Goal: Transaction & Acquisition: Purchase product/service

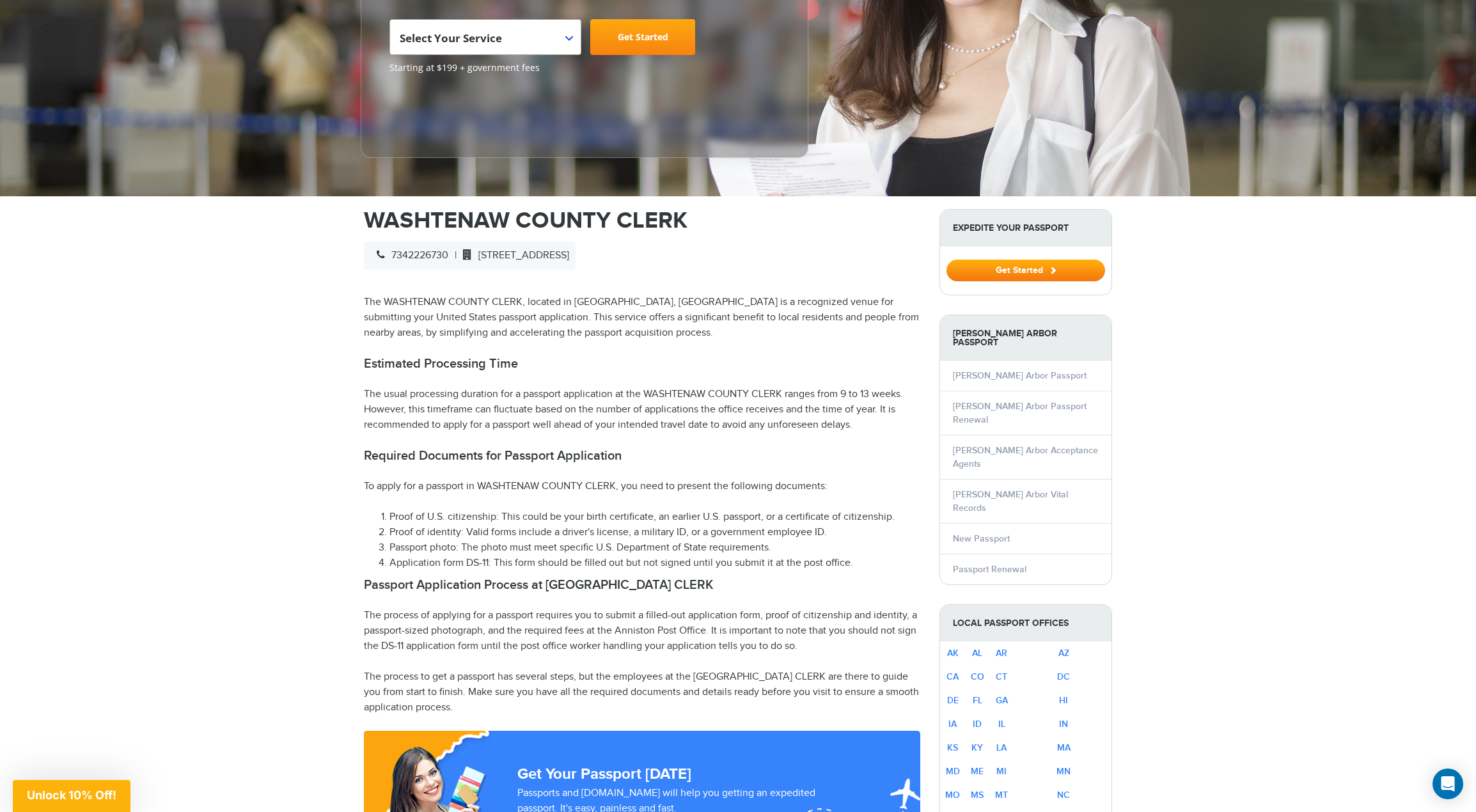
scroll to position [256, 0]
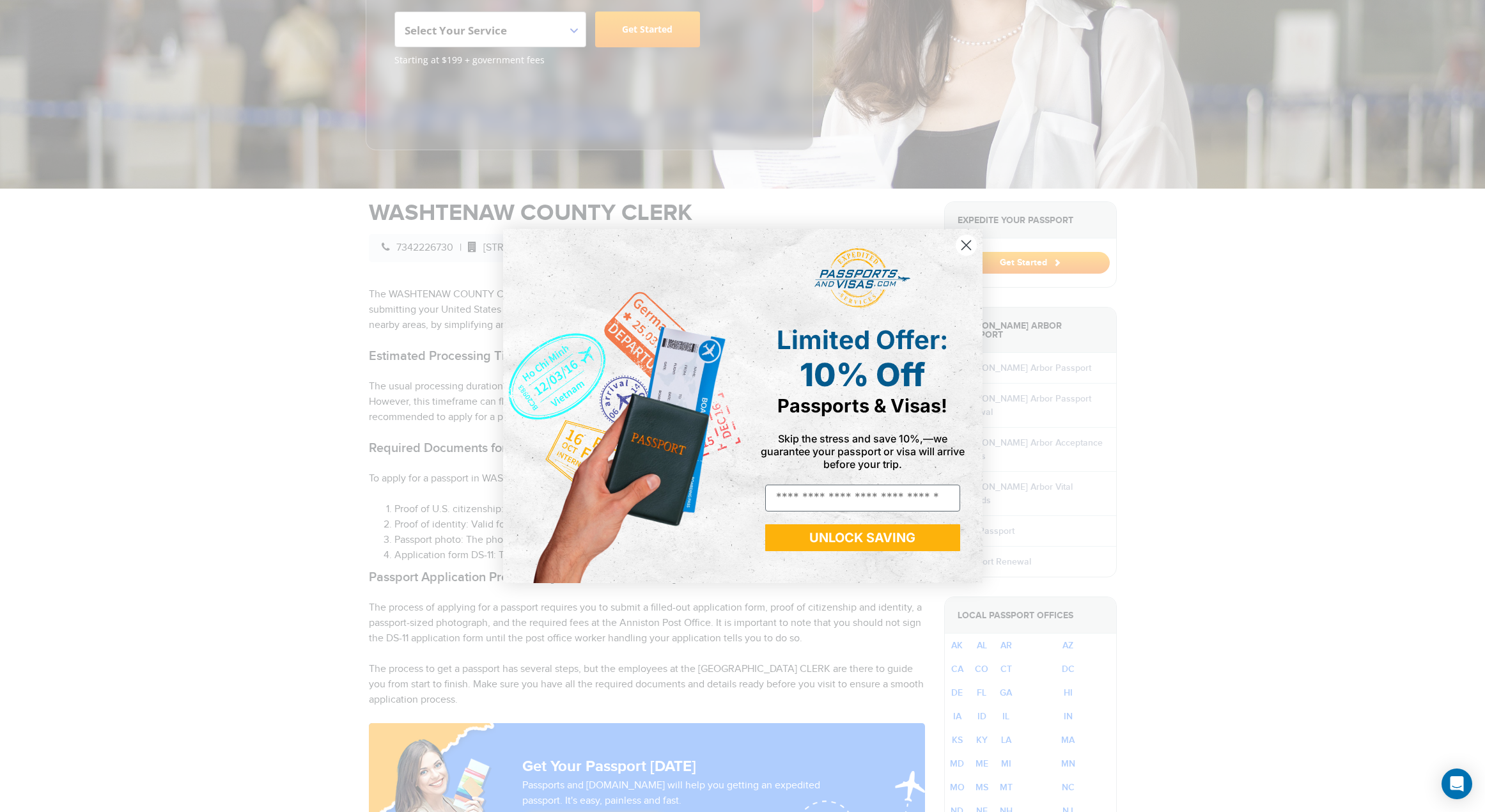
click at [962, 240] on circle "Close dialog" at bounding box center [966, 245] width 21 height 21
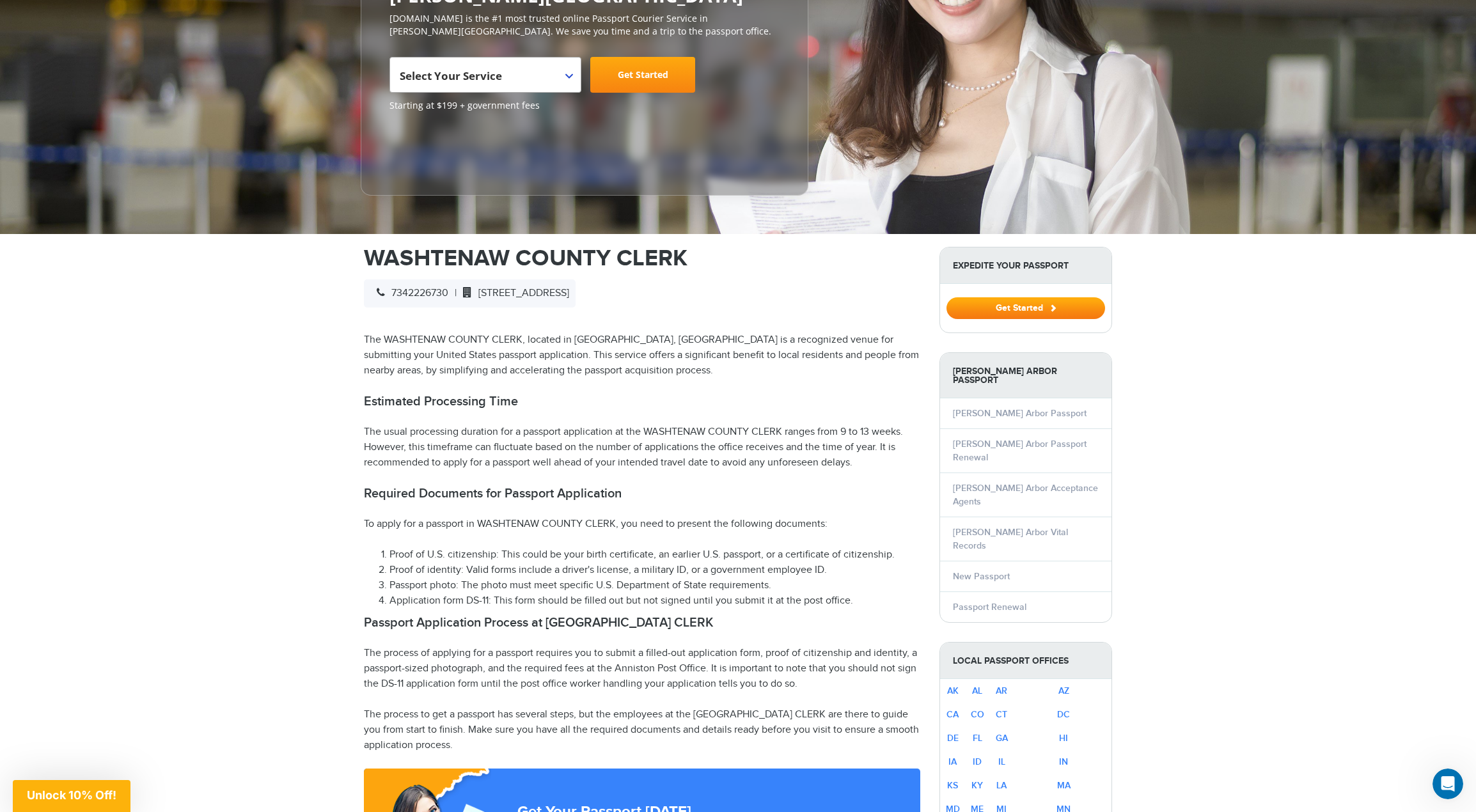
scroll to position [192, 0]
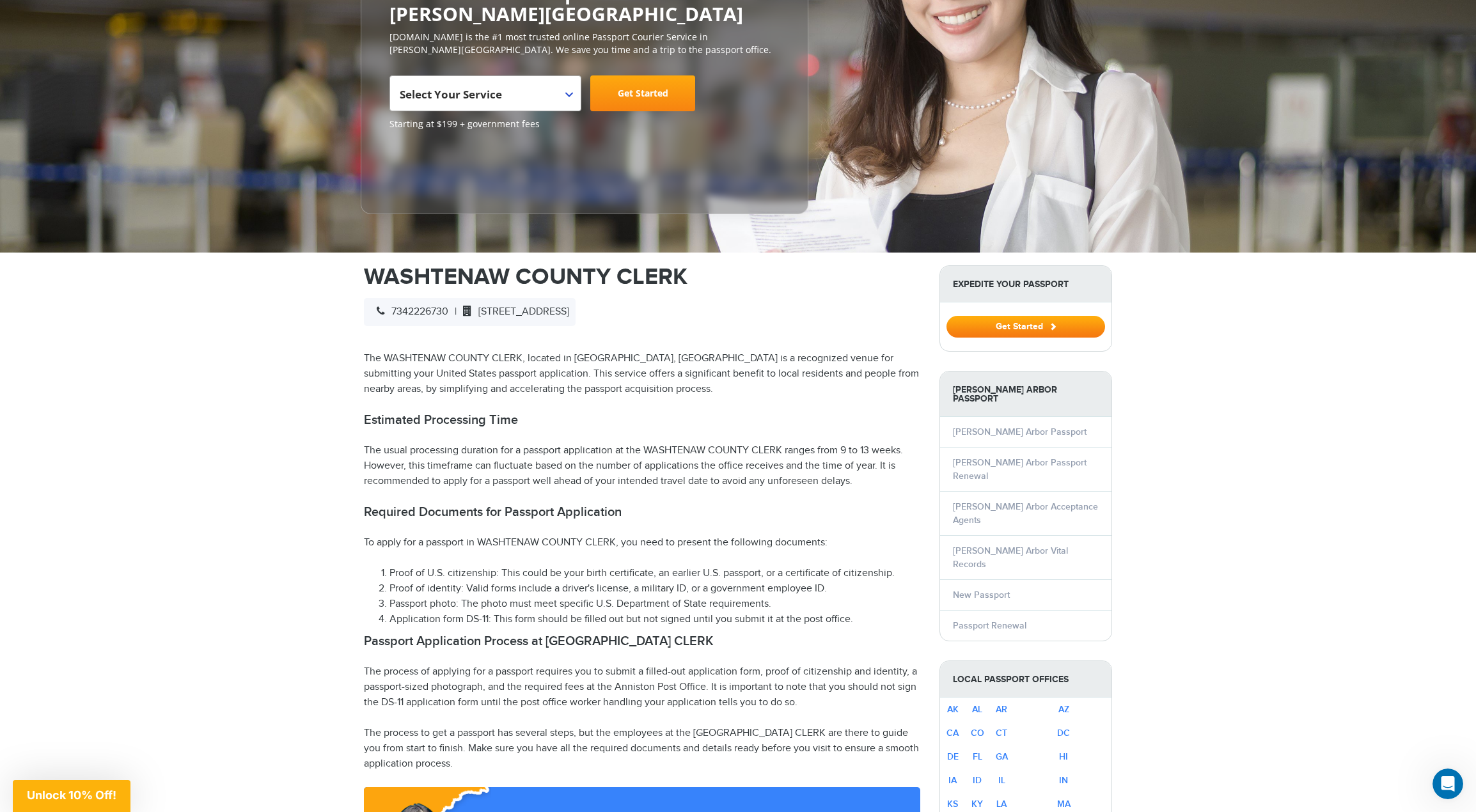
drag, startPoint x: 873, startPoint y: 452, endPoint x: 462, endPoint y: 426, distance: 411.8
click at [463, 443] on p "The usual processing duration for a passport application at the WASHTENAW COUNT…" at bounding box center [642, 466] width 556 height 46
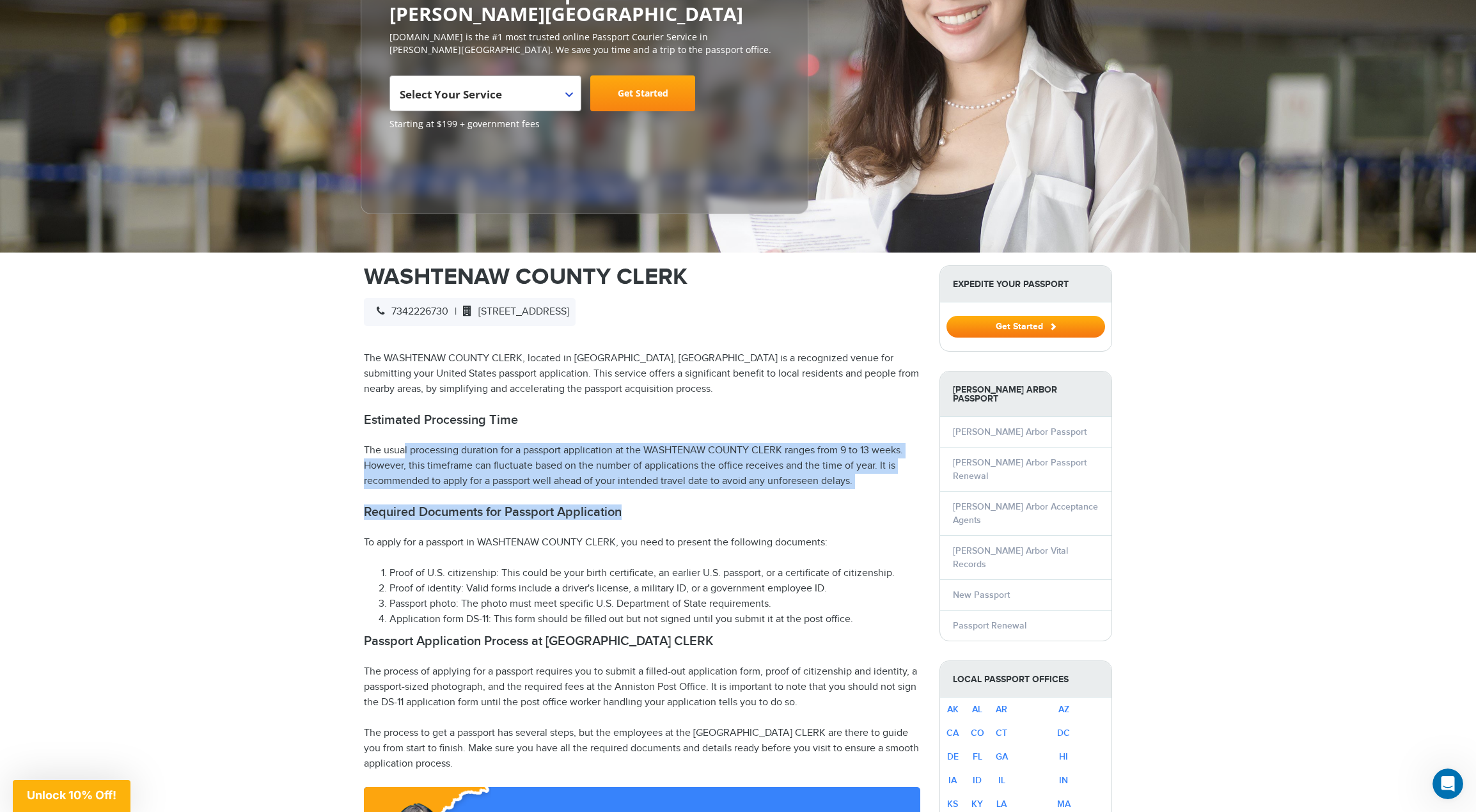
drag, startPoint x: 354, startPoint y: 413, endPoint x: 748, endPoint y: 471, distance: 398.2
click at [832, 464] on p "The usual processing duration for a passport application at the WASHTENAW COUNT…" at bounding box center [642, 466] width 556 height 46
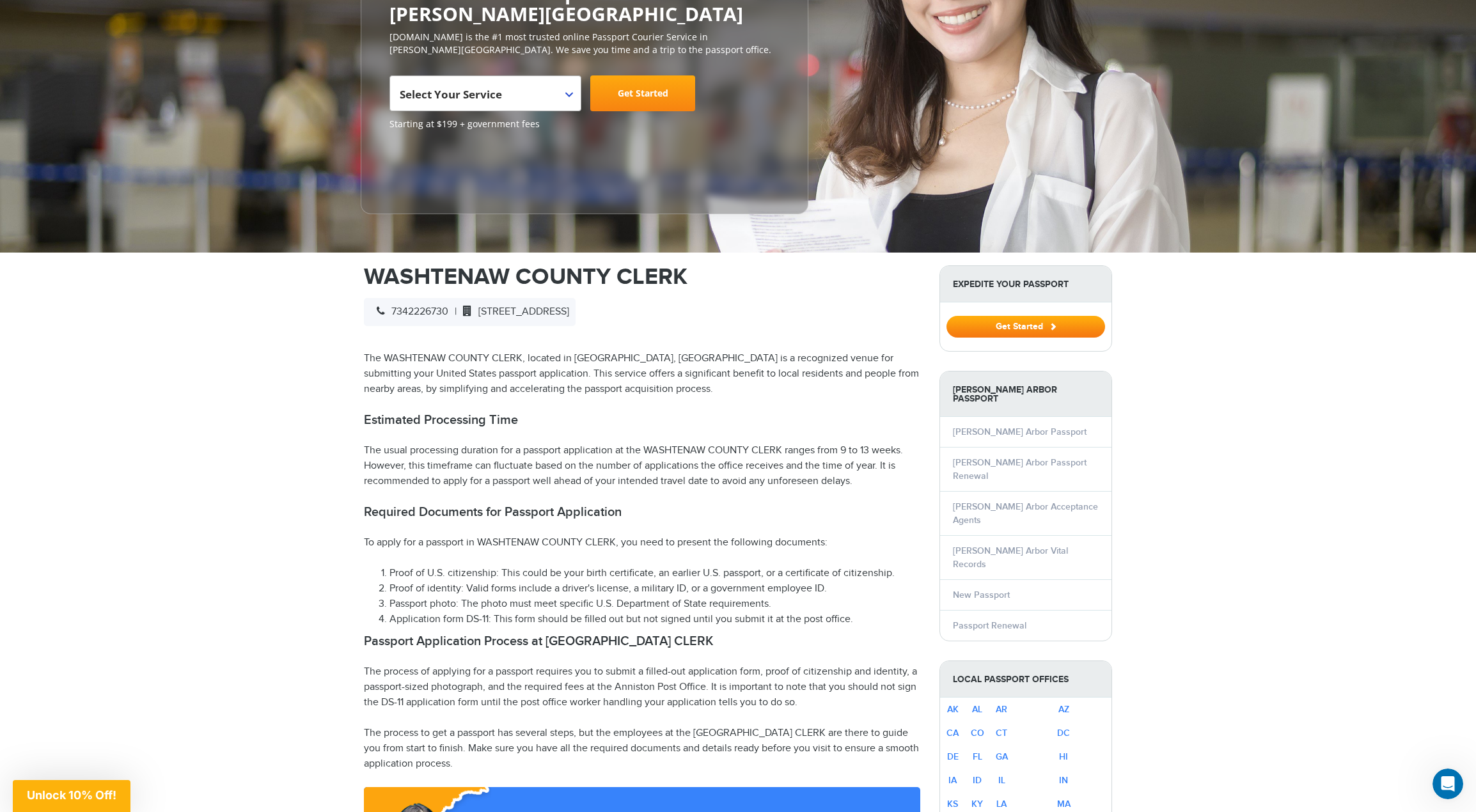
drag, startPoint x: 873, startPoint y: 461, endPoint x: 283, endPoint y: 414, distance: 591.9
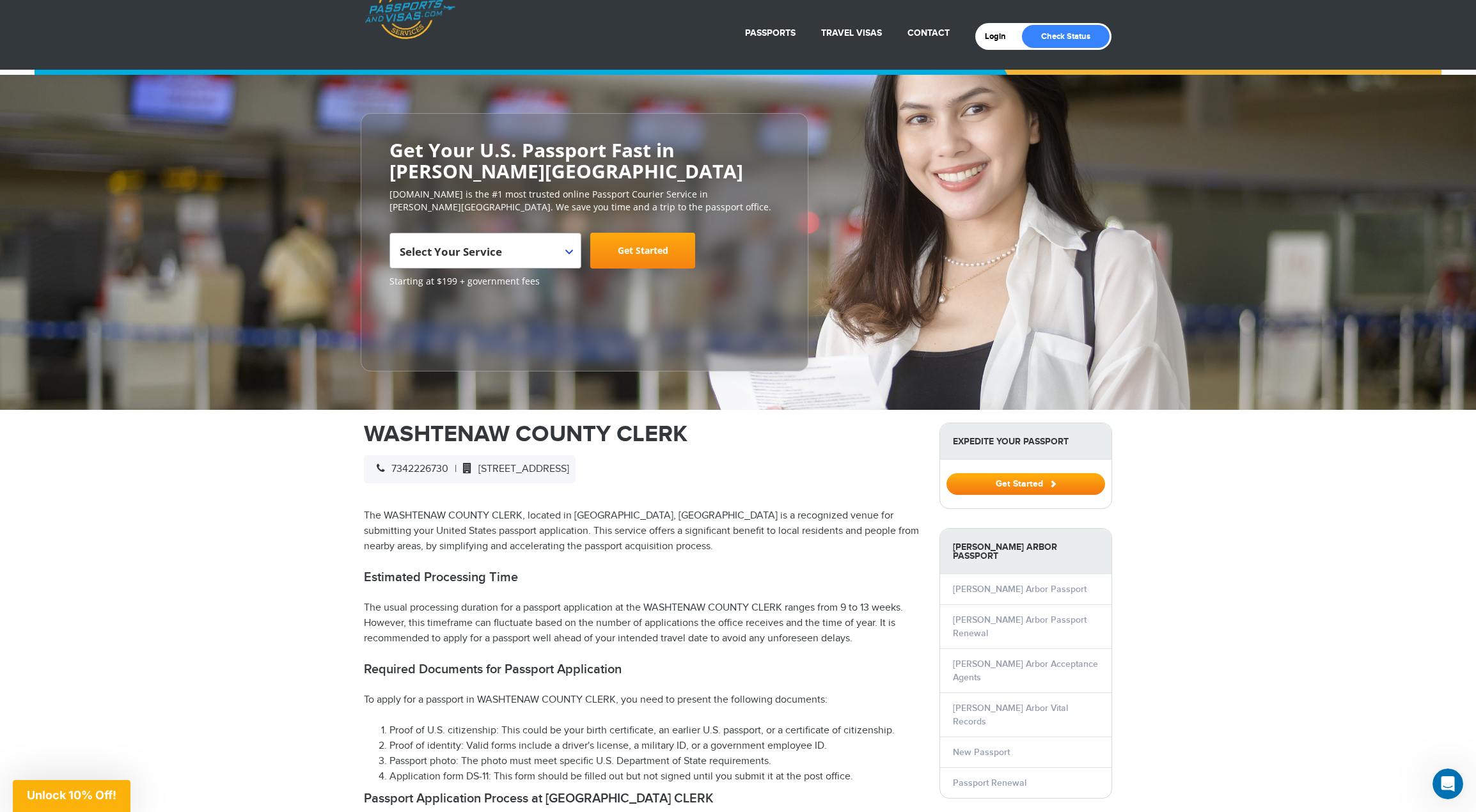
scroll to position [0, 0]
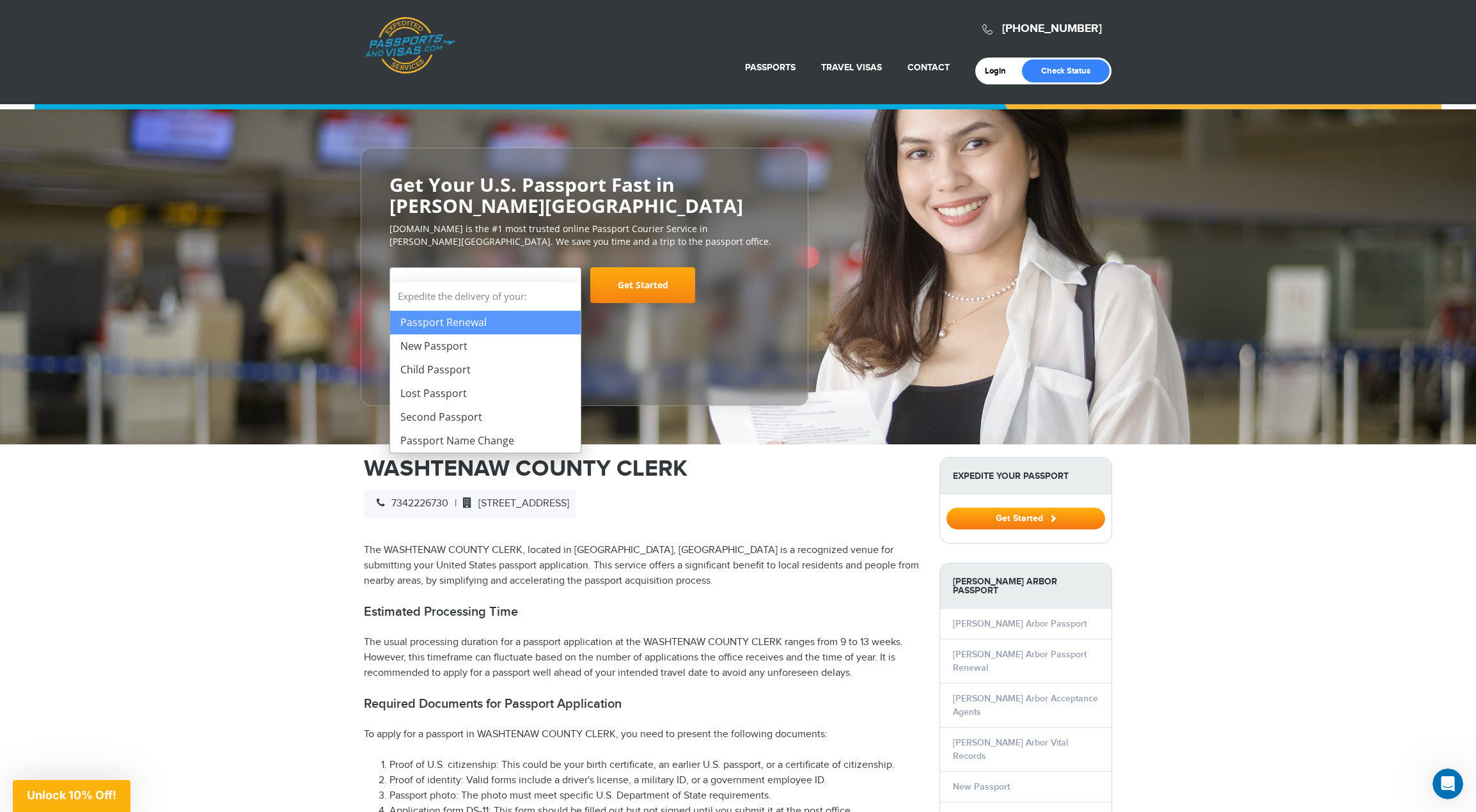
click at [535, 272] on span "Select Your Service" at bounding box center [484, 290] width 168 height 36
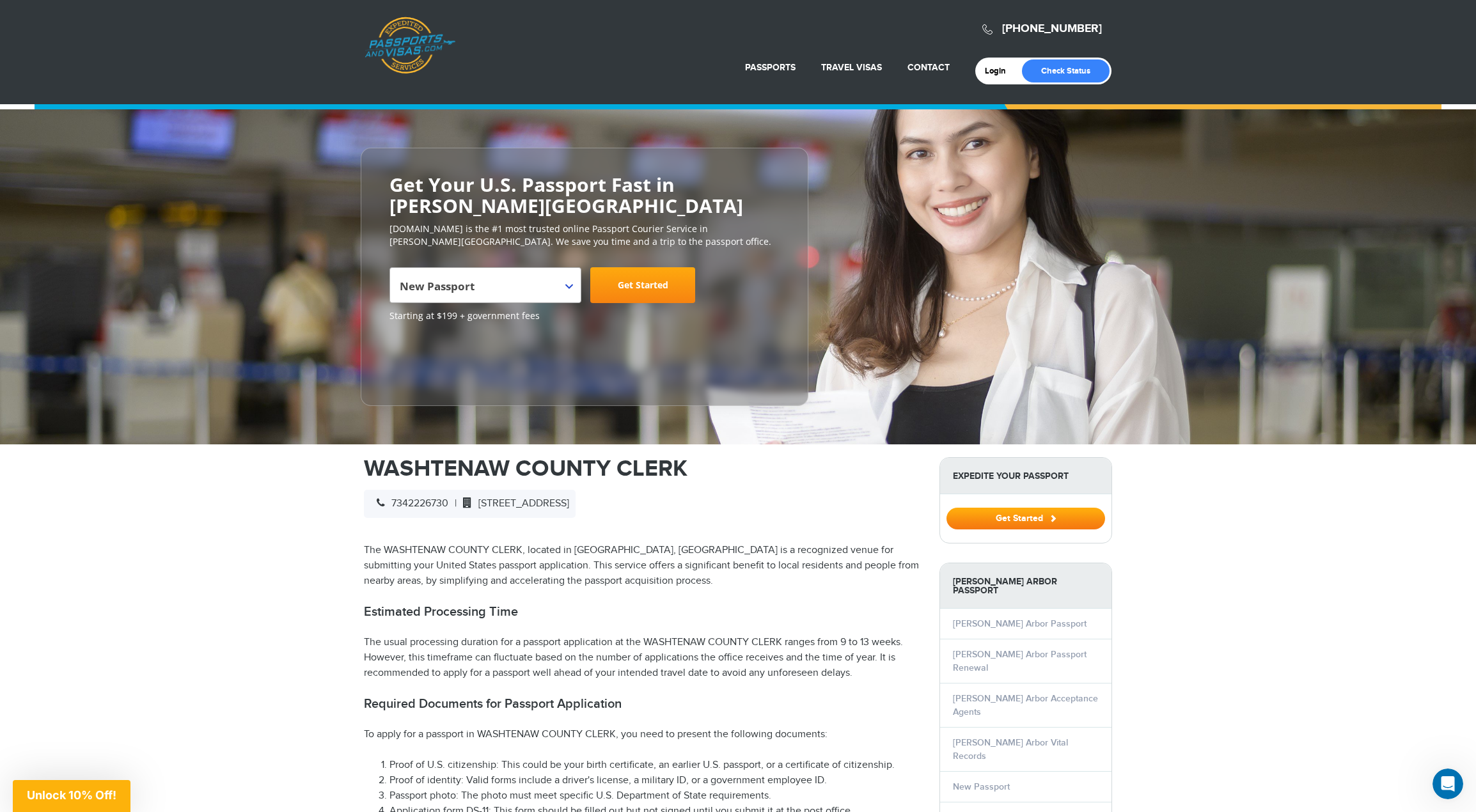
click at [513, 272] on span "New Passport" at bounding box center [484, 290] width 168 height 36
click at [505, 272] on span "New Passport" at bounding box center [484, 290] width 168 height 36
click at [511, 275] on span "Lost Passport" at bounding box center [484, 290] width 168 height 36
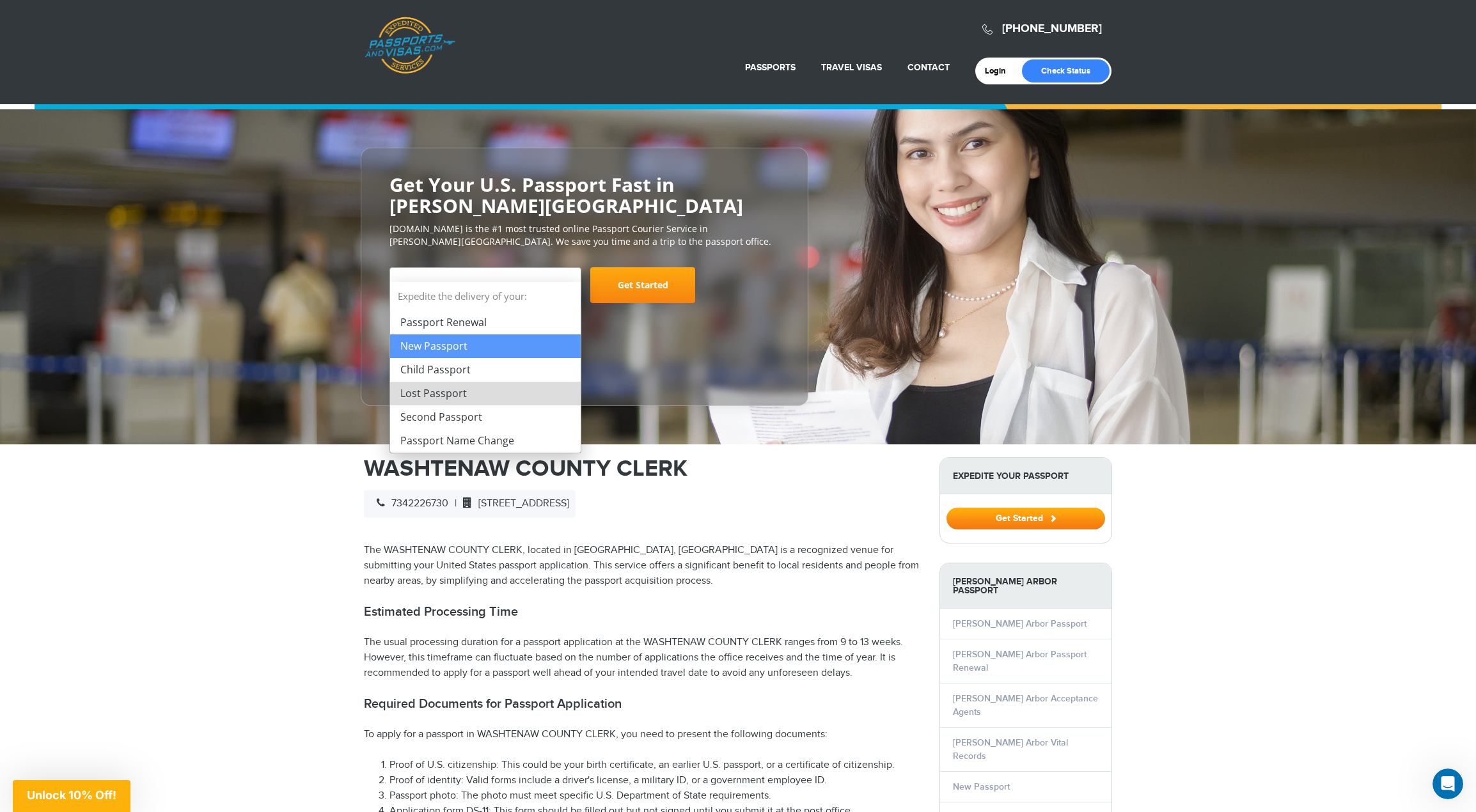
select select "**********"
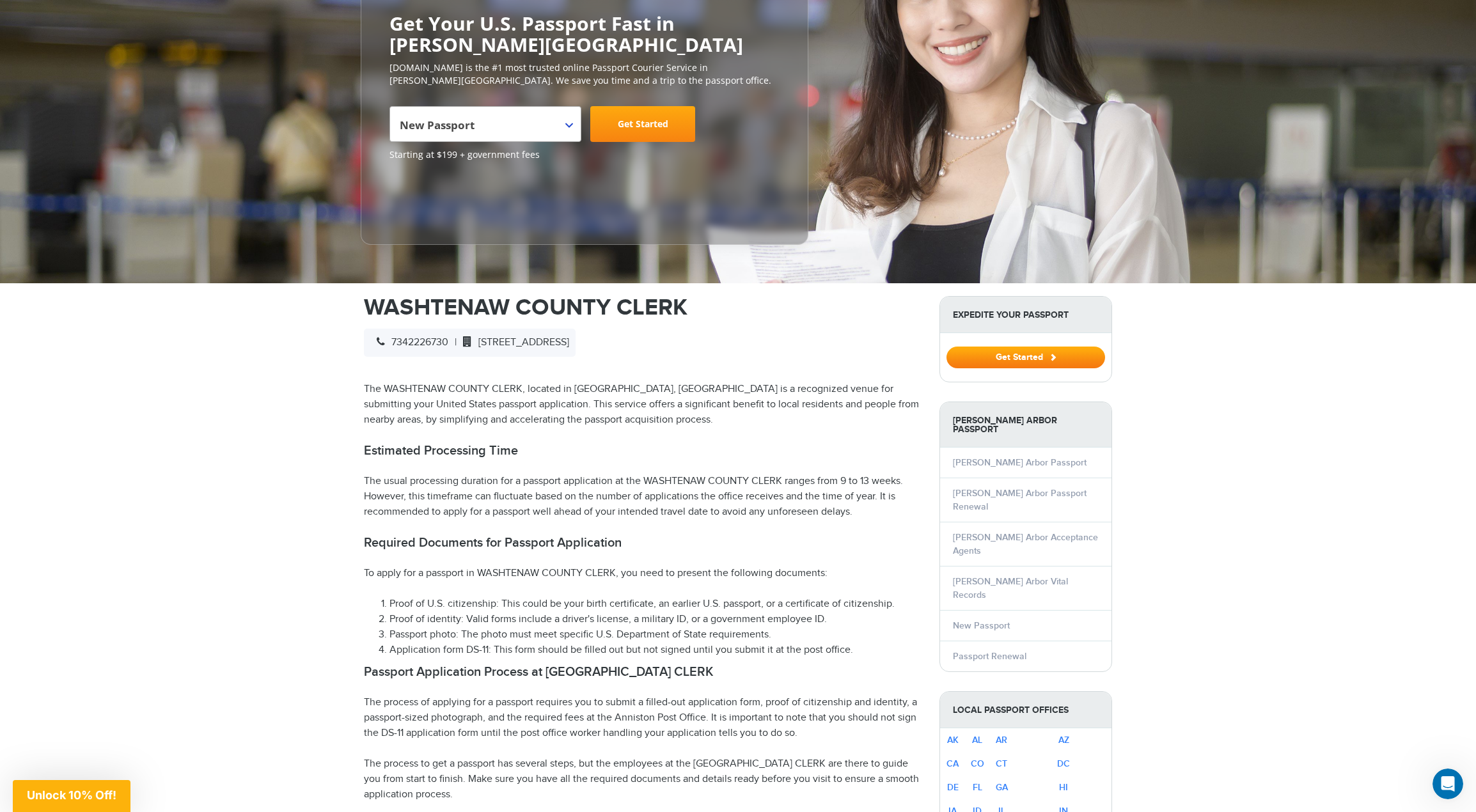
scroll to position [192, 0]
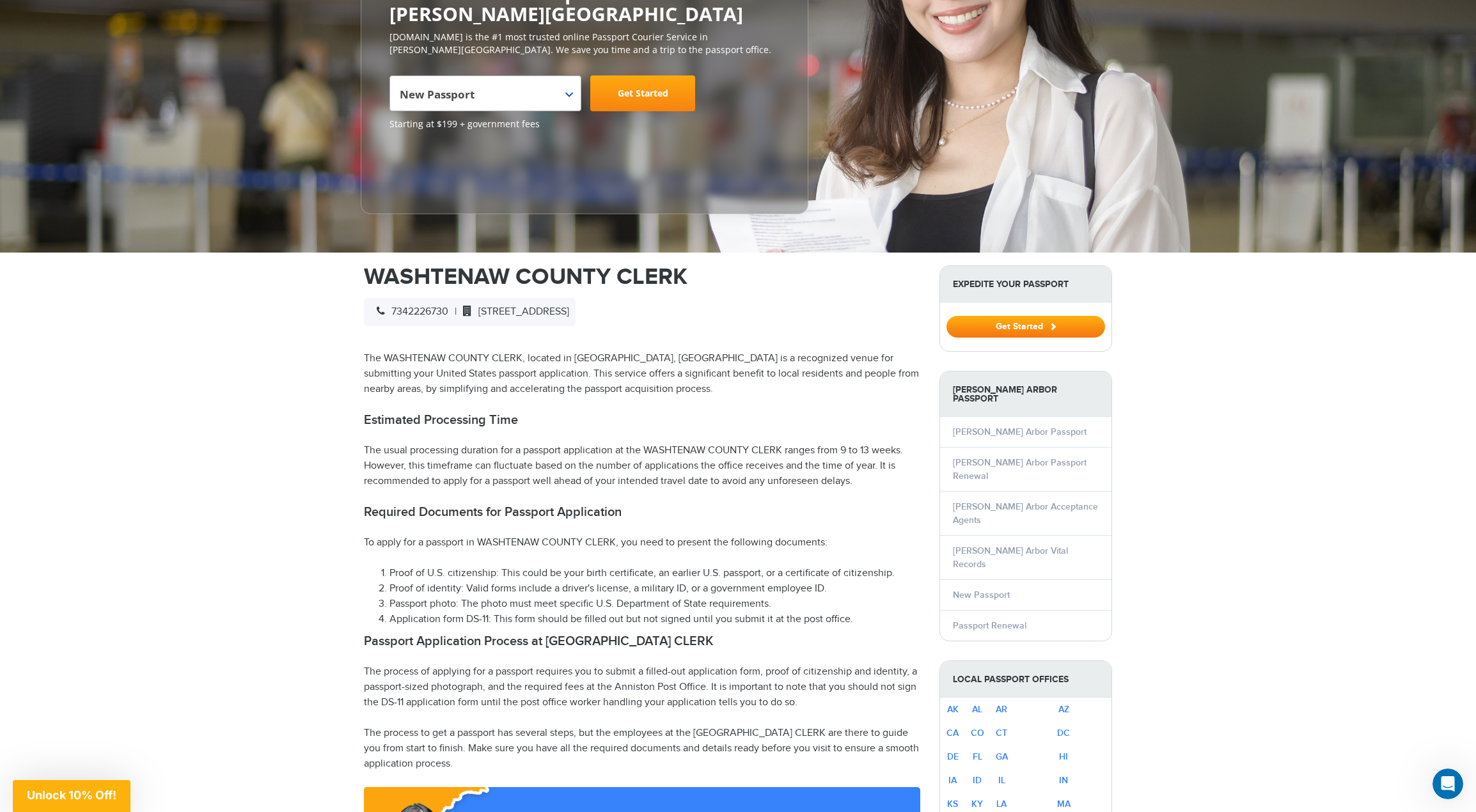
click at [498, 305] on span "200 N MAIN STREET, ANN ARBOR, MI 48104" at bounding box center [512, 311] width 112 height 12
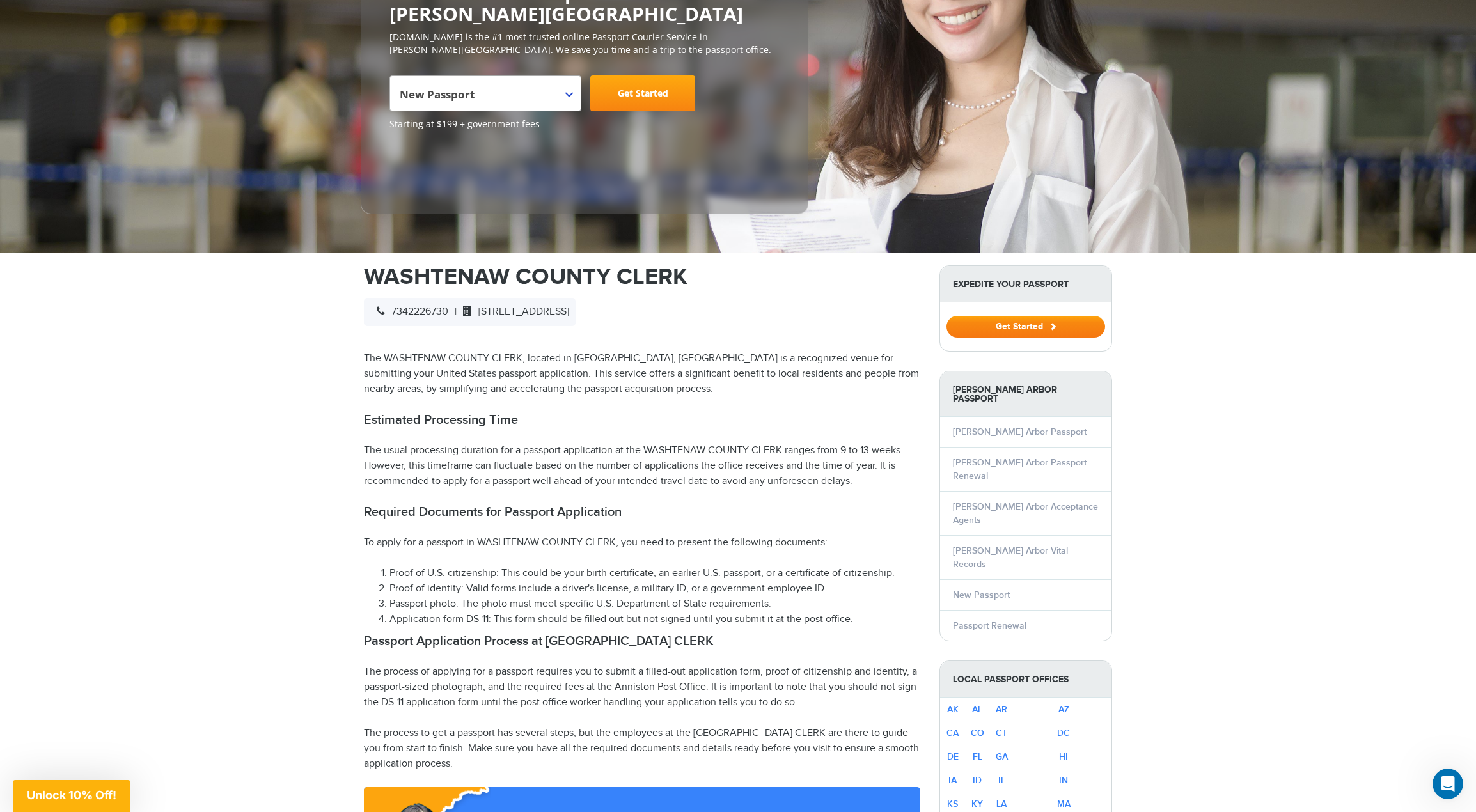
click at [1016, 315] on button "Get Started" at bounding box center [1025, 326] width 158 height 22
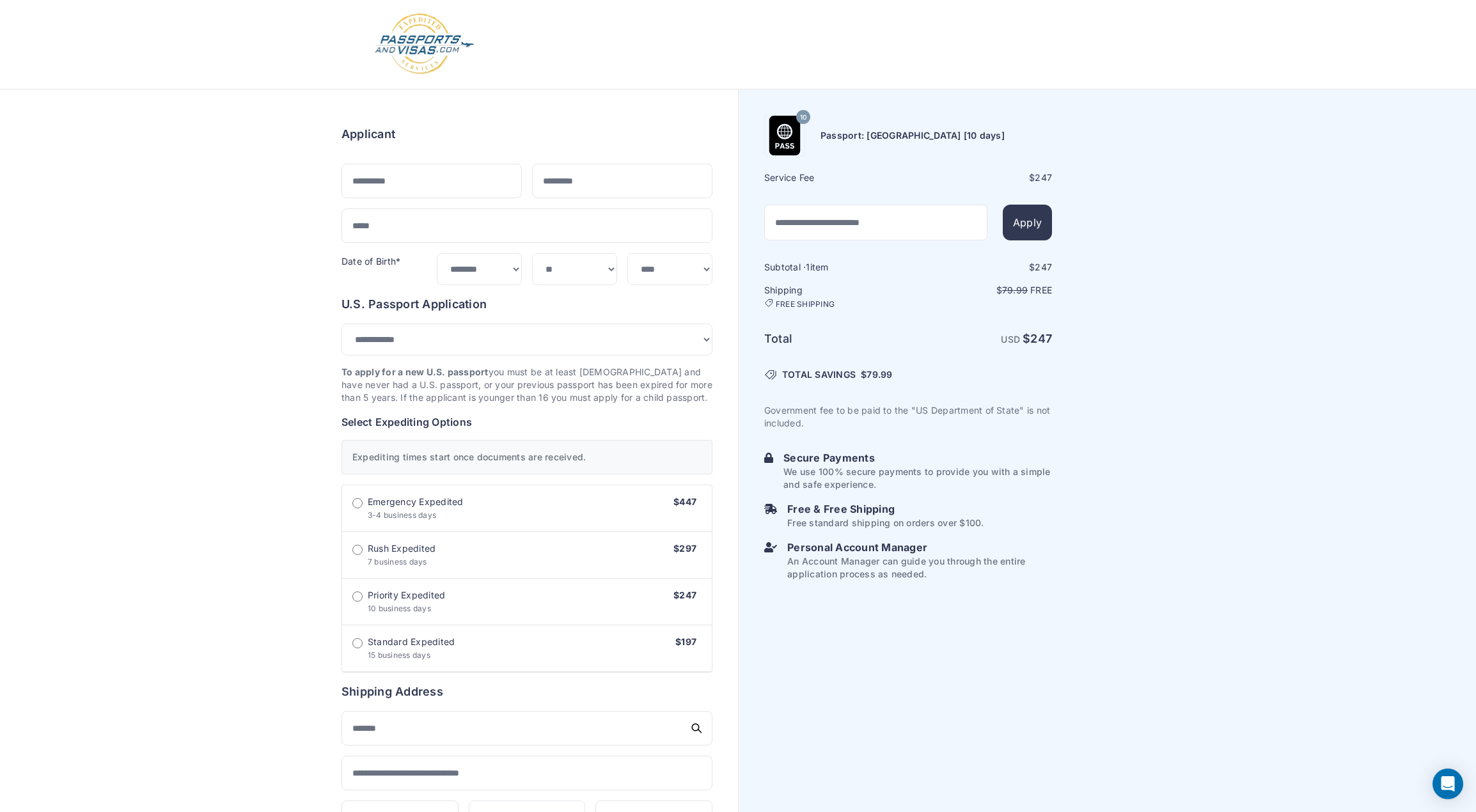
select select "***"
drag, startPoint x: 1078, startPoint y: 337, endPoint x: 890, endPoint y: 301, distance: 191.4
click at [906, 304] on div "10 [GEOGRAPHIC_DATA]: [GEOGRAPHIC_DATA] [10 days] Service Fee $ 247 Apply 1" at bounding box center [1107, 657] width 737 height 1136
click at [267, 253] on div "Order summary $ 247 10 247 1 $" at bounding box center [369, 657] width 738 height 1136
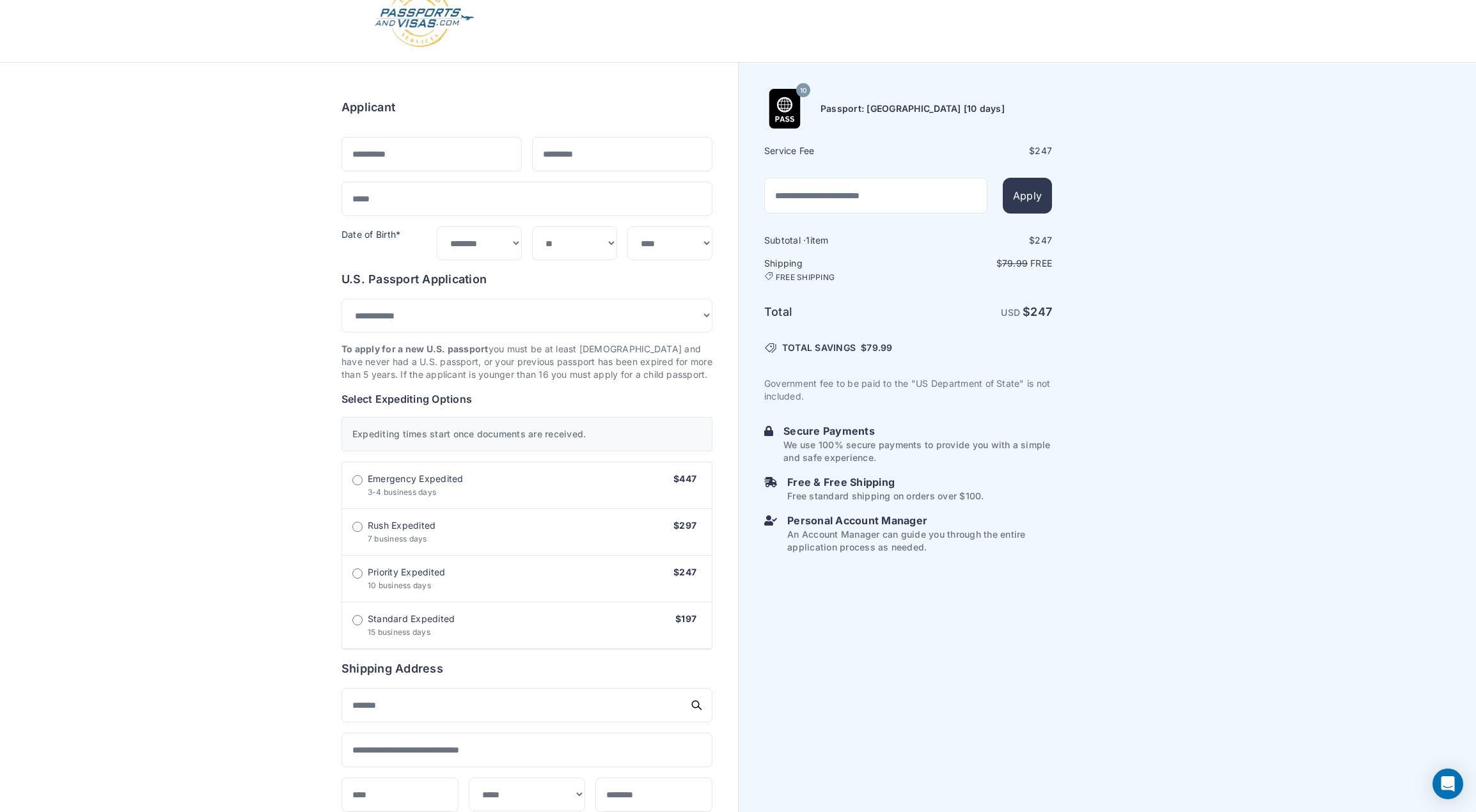
scroll to position [27, 0]
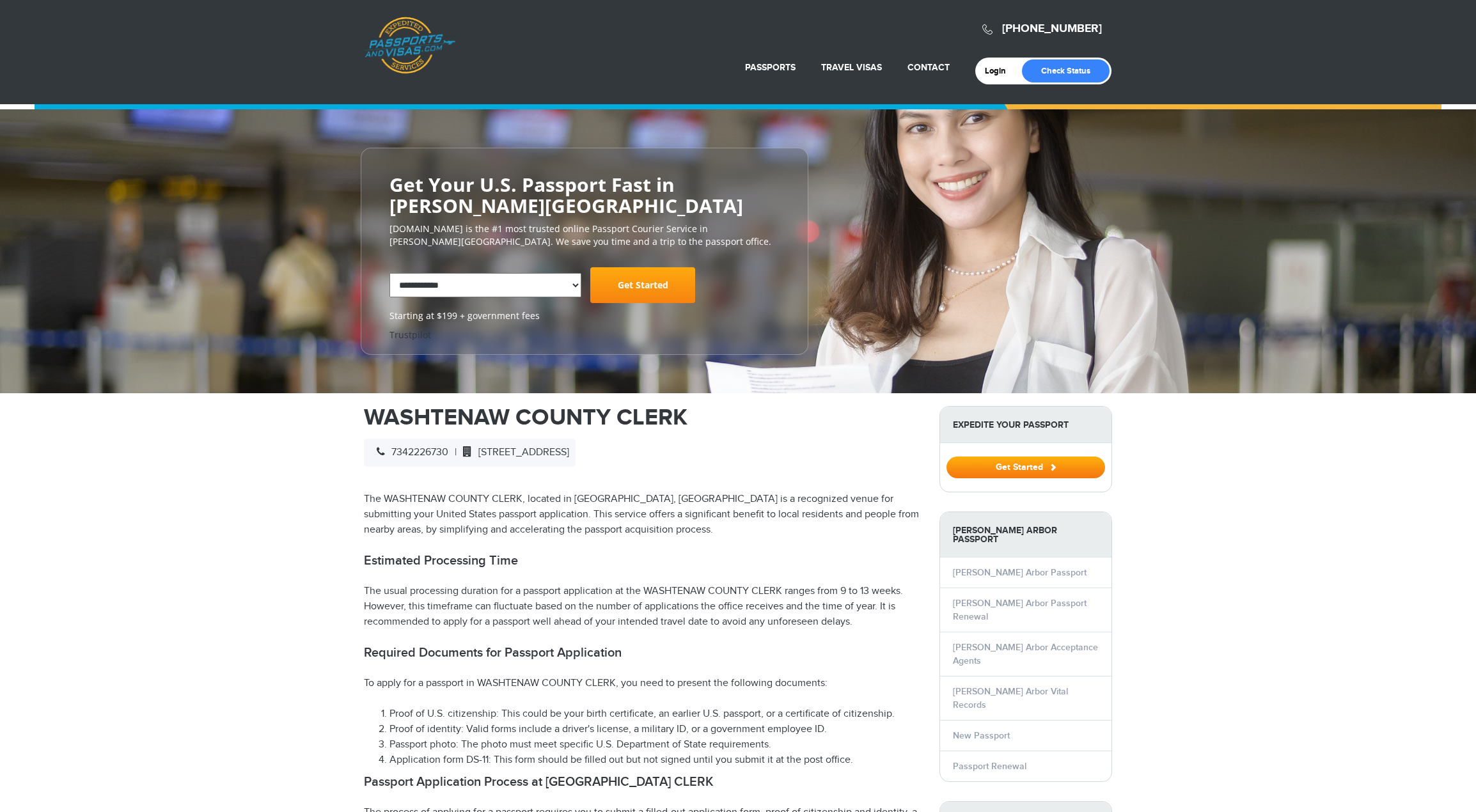
select select "**********"
